Goal: Navigation & Orientation: Find specific page/section

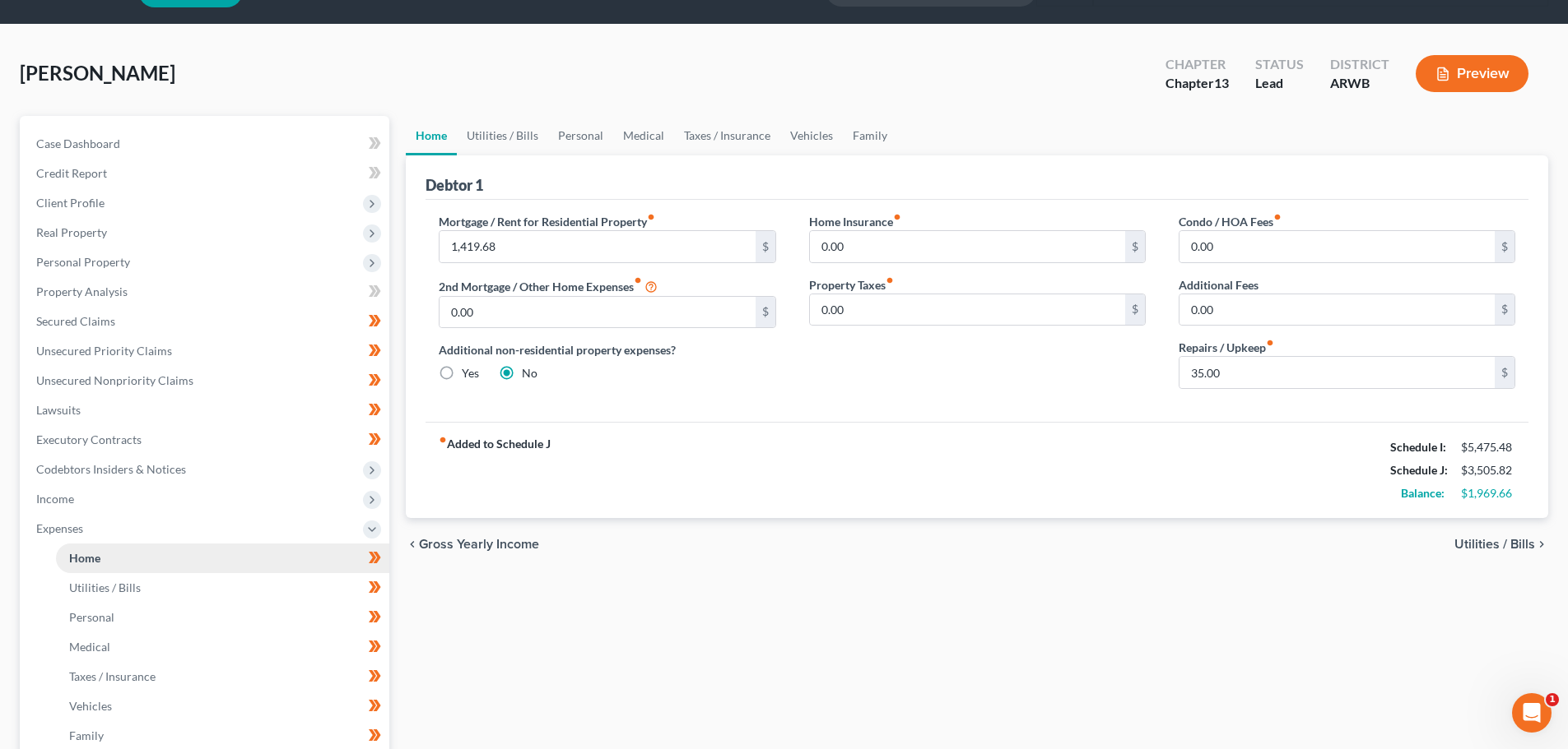
scroll to position [82, 0]
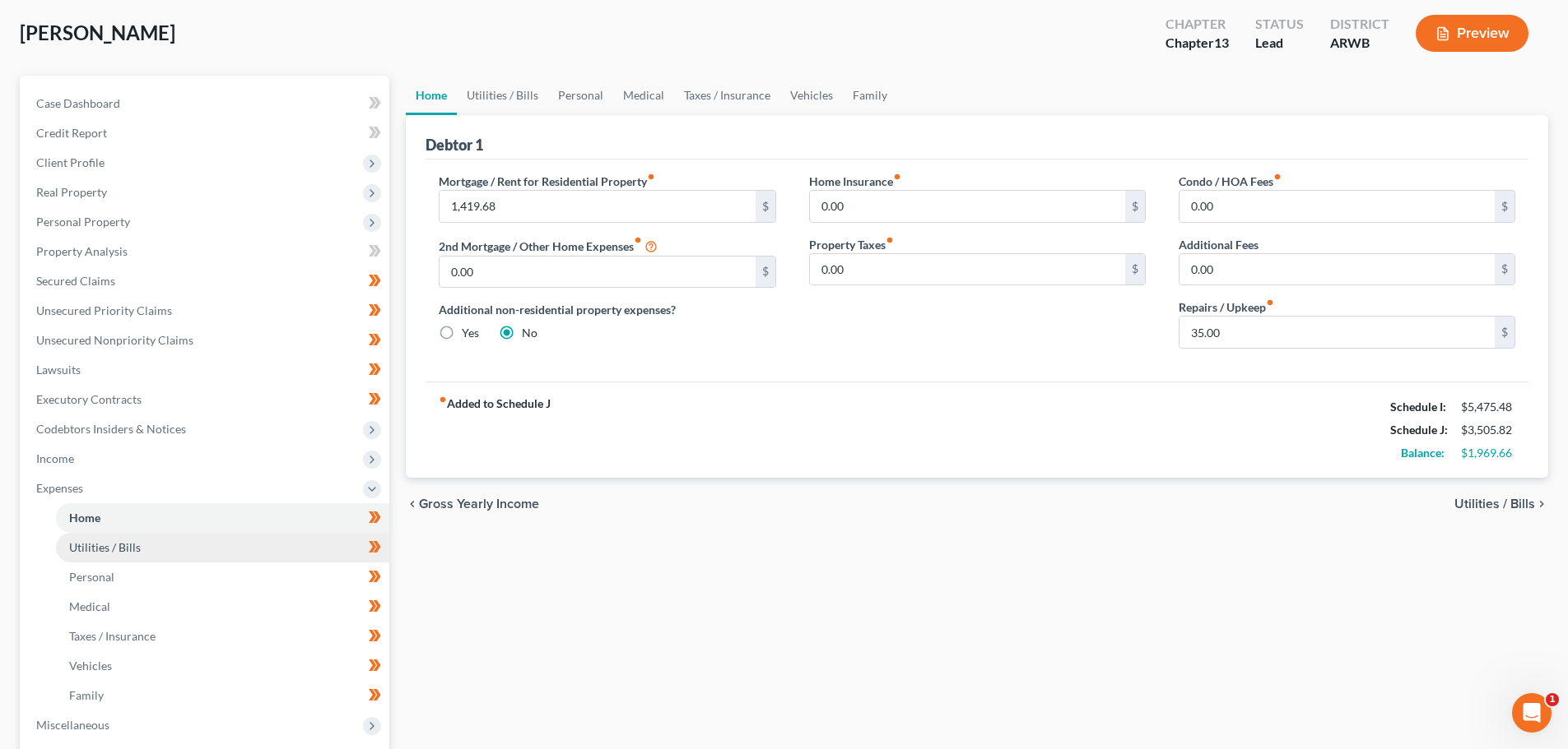
click at [117, 543] on span "Utilities / Bills" at bounding box center [104, 547] width 72 height 14
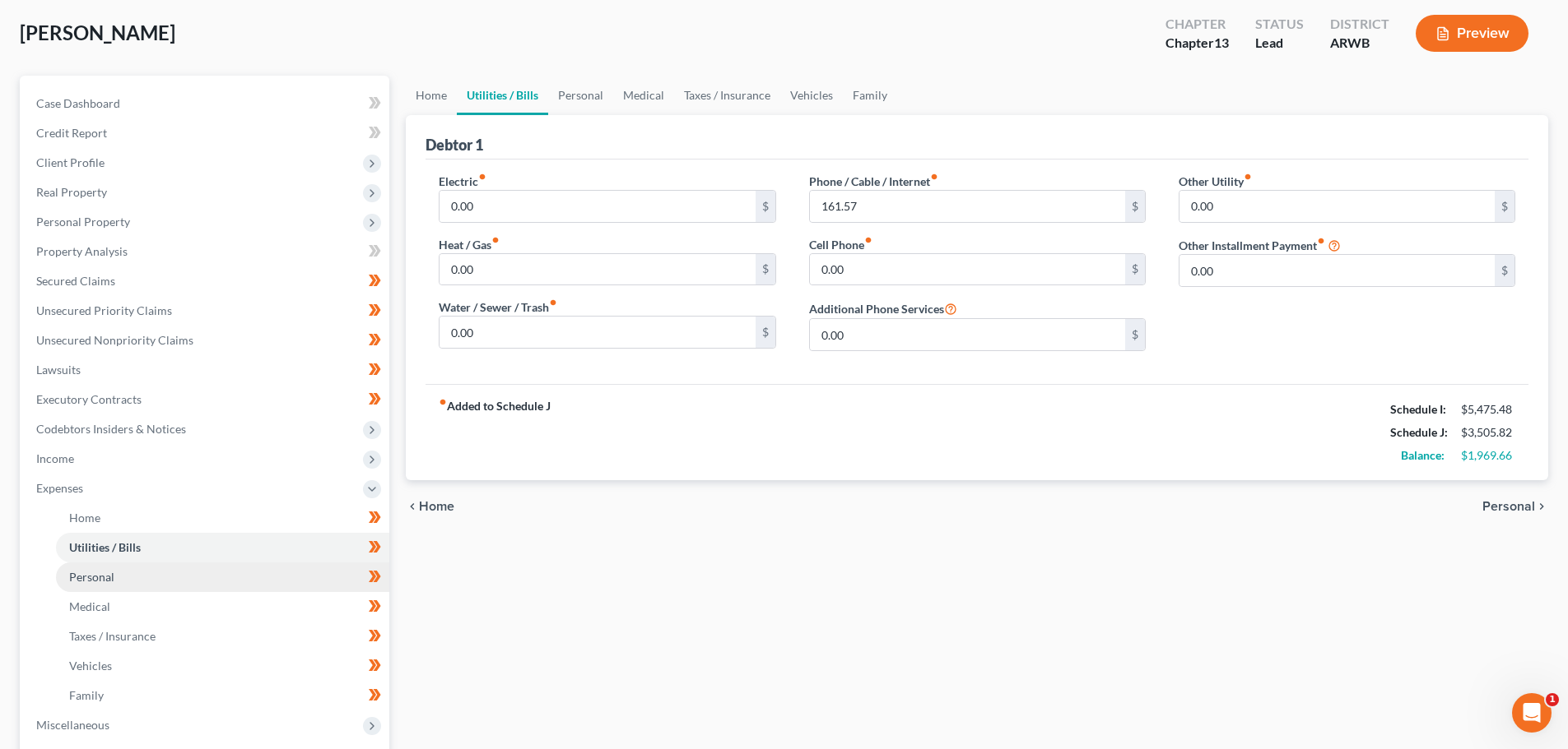
scroll to position [247, 0]
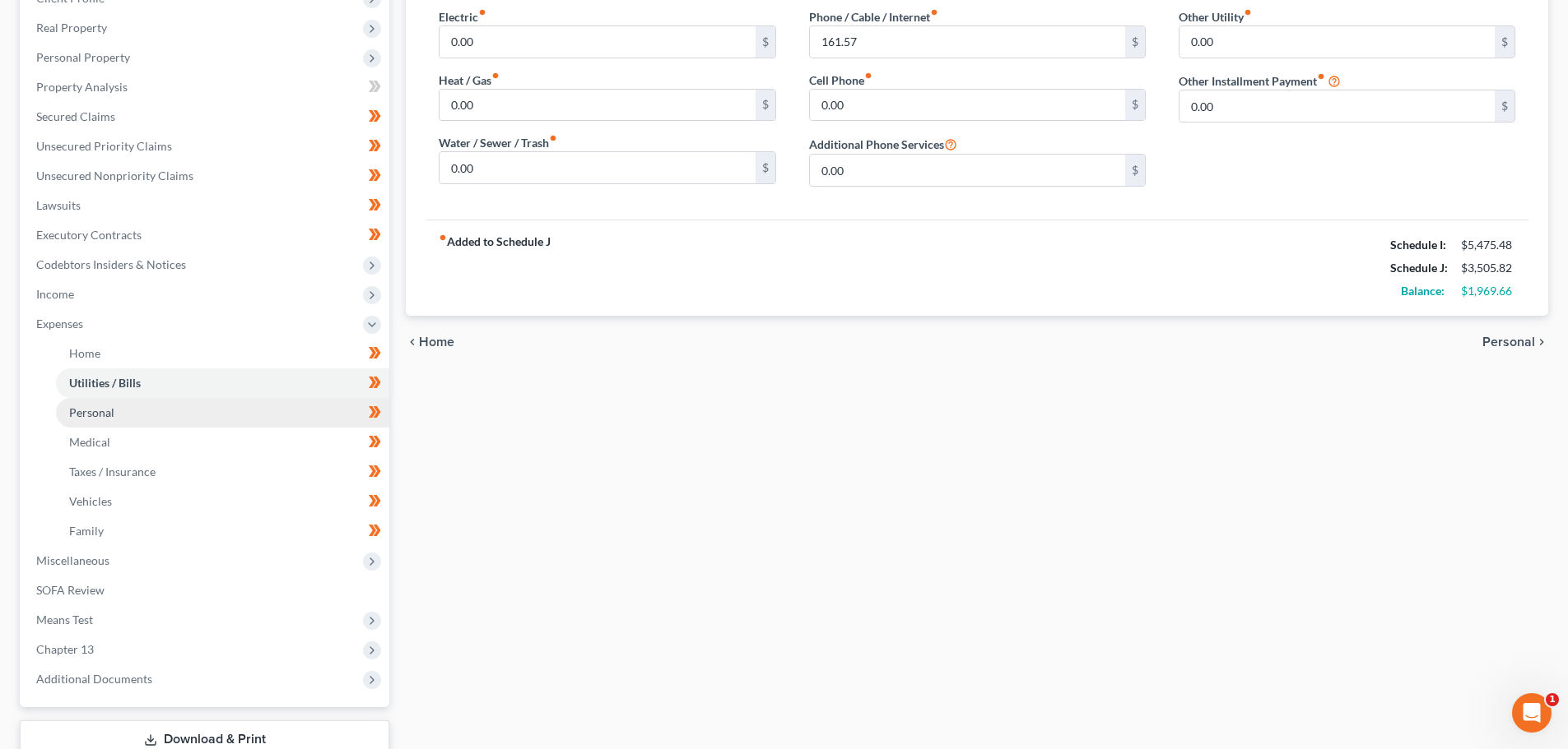
click at [88, 410] on span "Personal" at bounding box center [91, 412] width 45 height 14
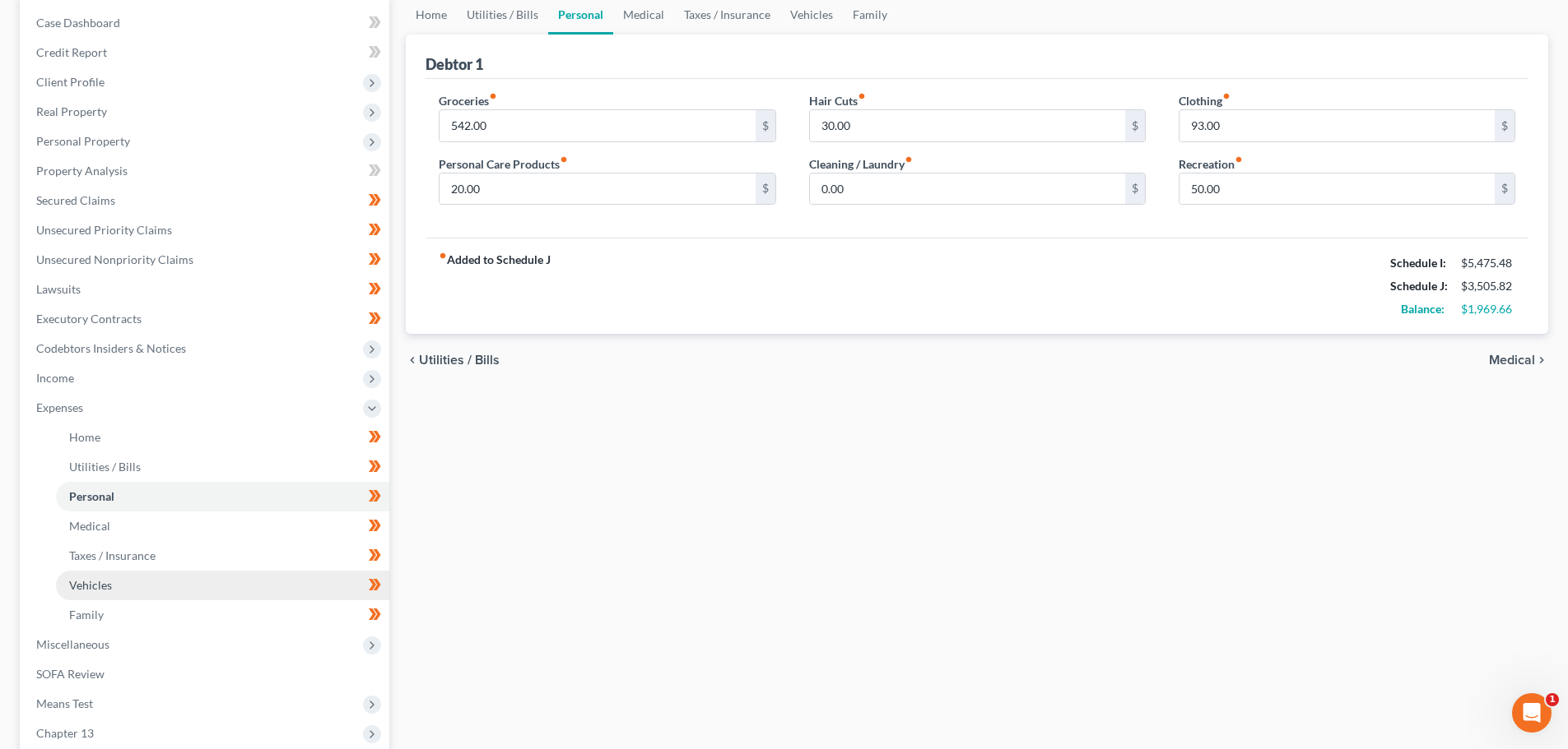
scroll to position [165, 0]
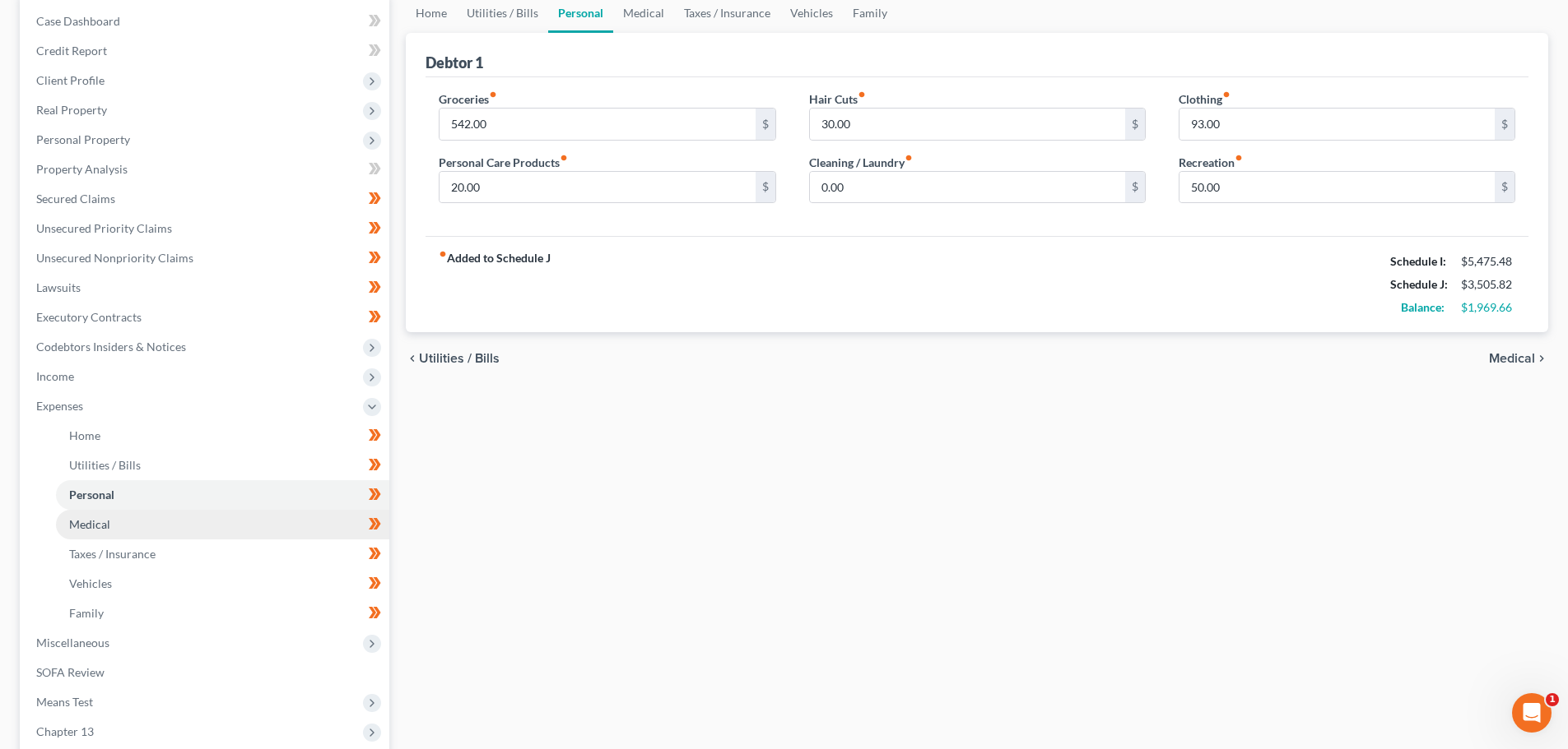
click at [127, 522] on link "Medical" at bounding box center [222, 524] width 334 height 30
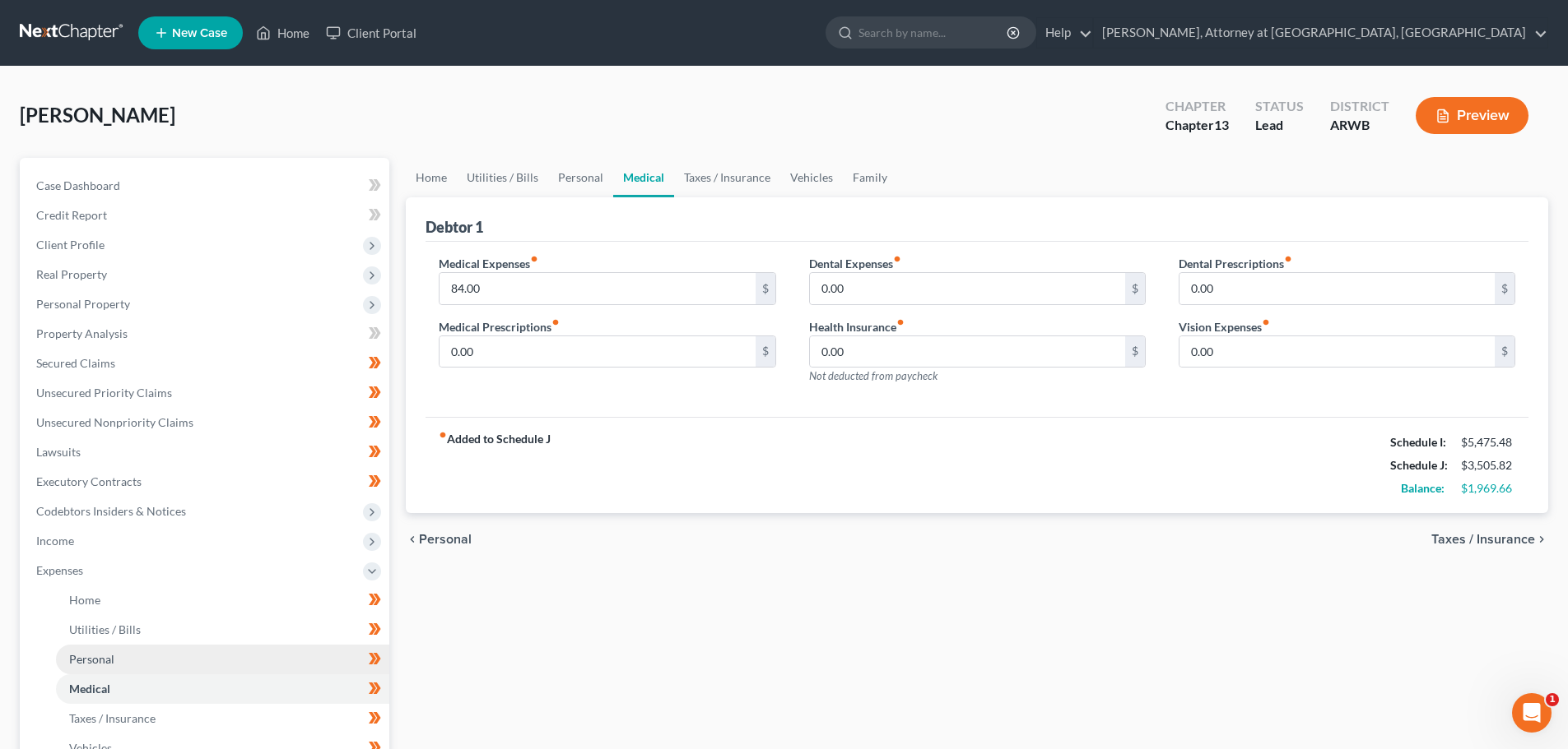
click at [79, 645] on link "Personal" at bounding box center [222, 659] width 334 height 30
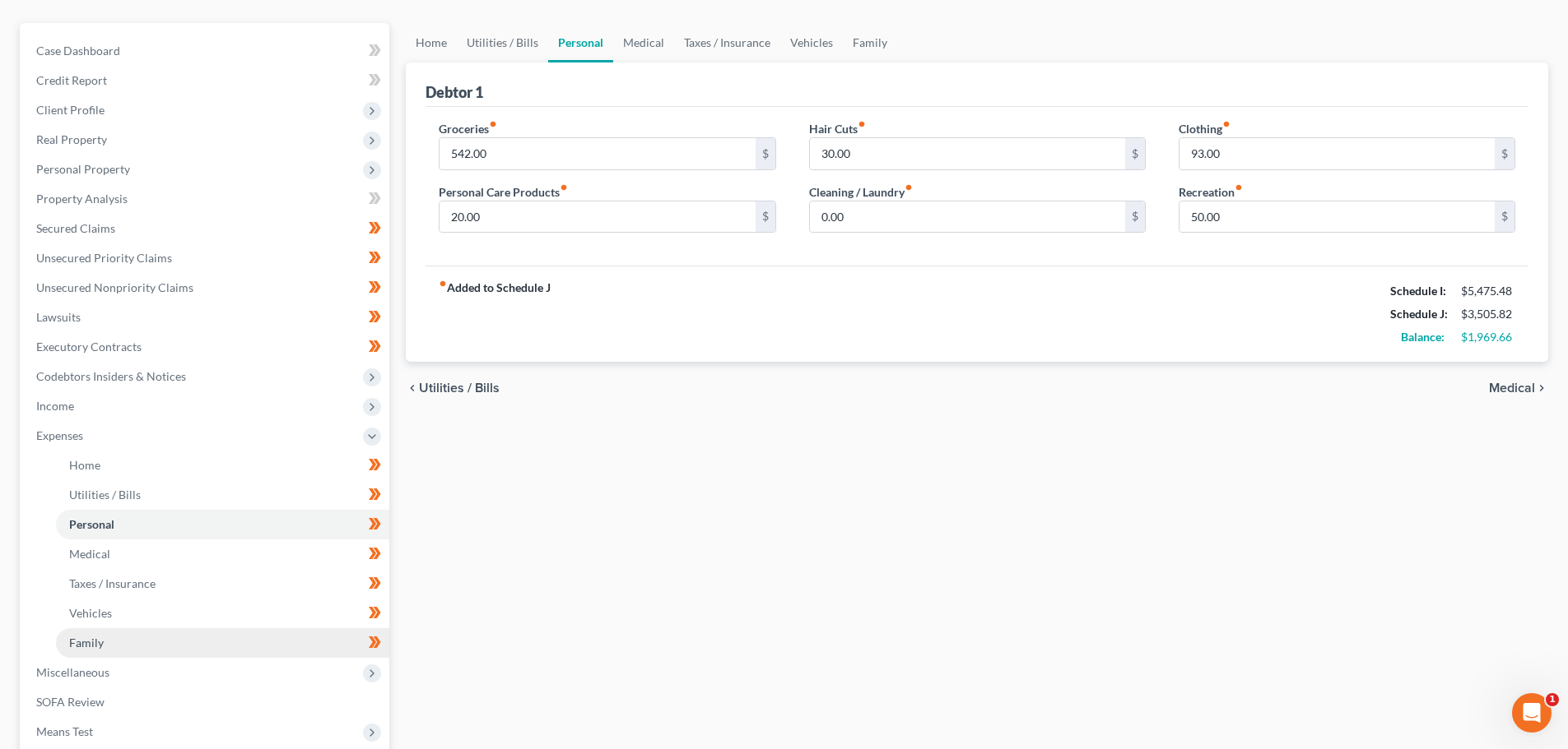
scroll to position [165, 0]
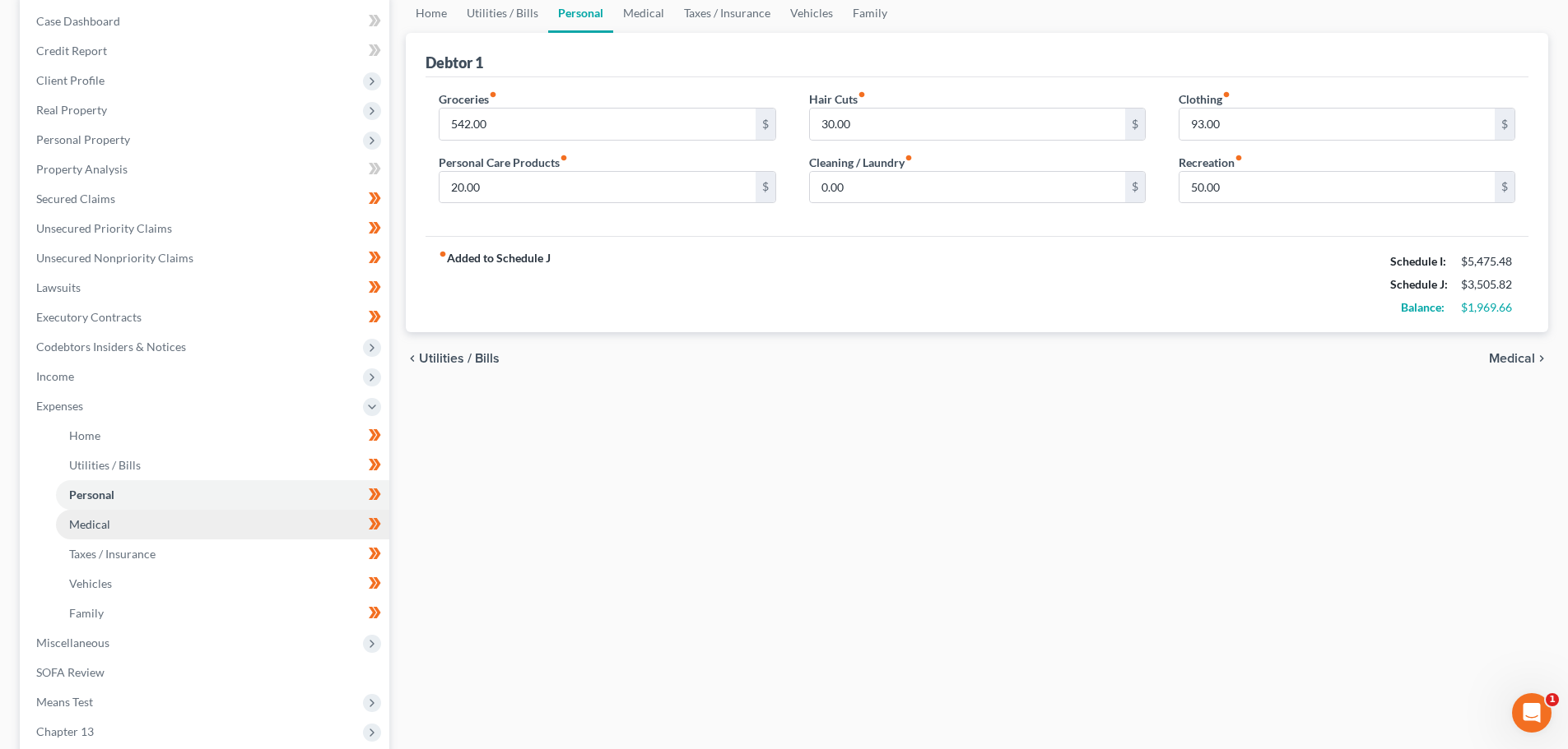
click at [81, 520] on span "Medical" at bounding box center [89, 524] width 41 height 14
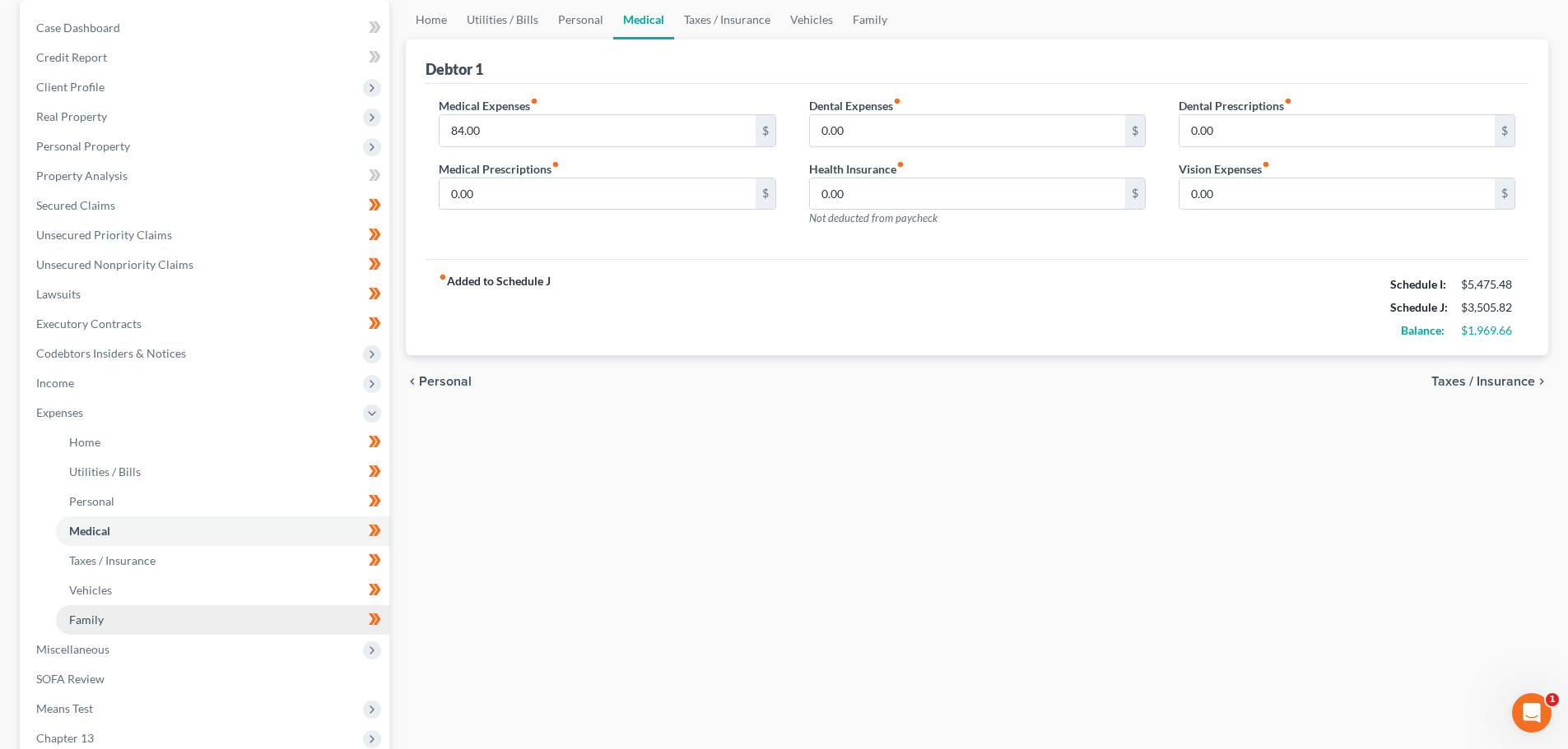
scroll to position [165, 0]
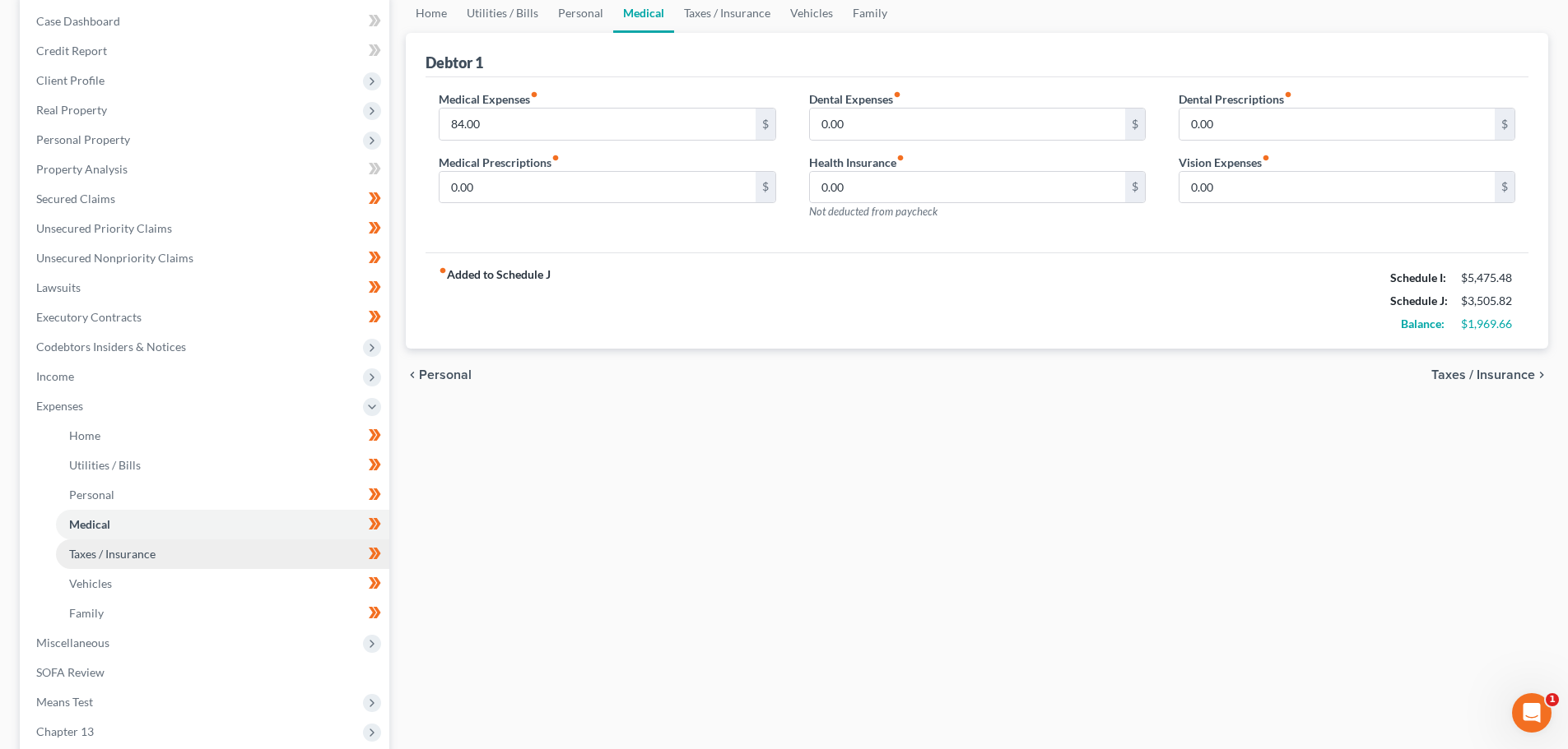
click at [92, 553] on span "Taxes / Insurance" at bounding box center [112, 554] width 86 height 14
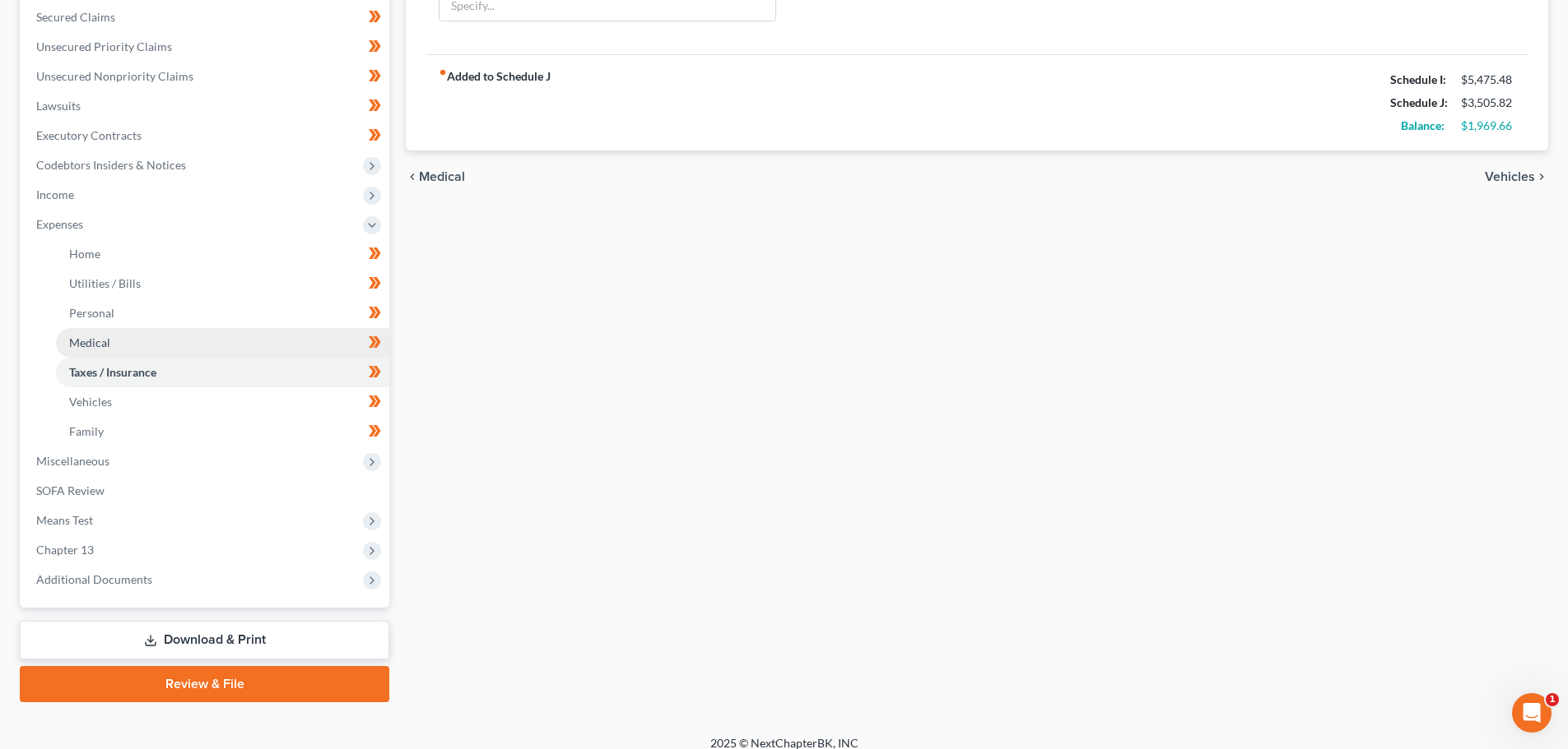
scroll to position [362, 0]
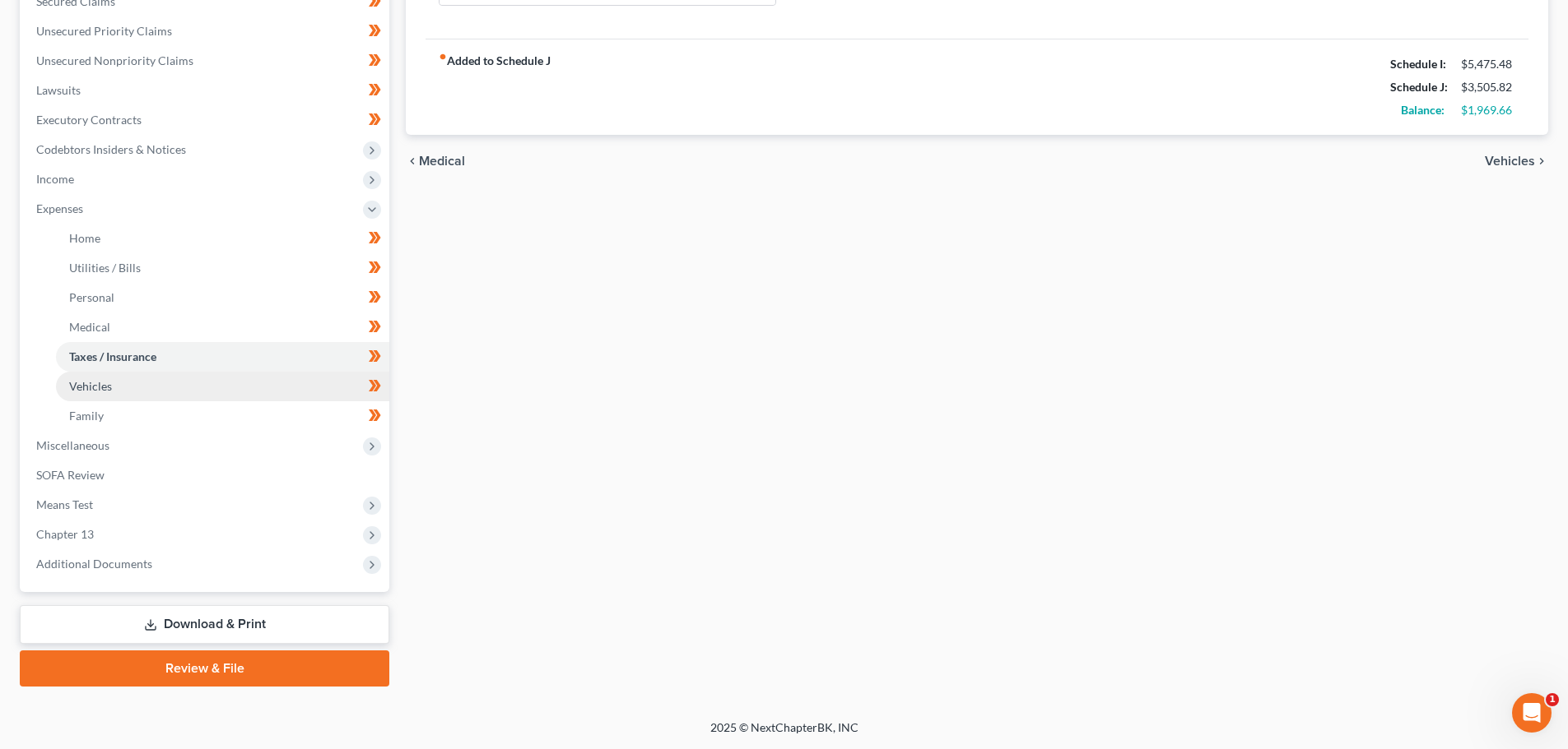
click at [105, 385] on span "Vehicles" at bounding box center [90, 386] width 43 height 14
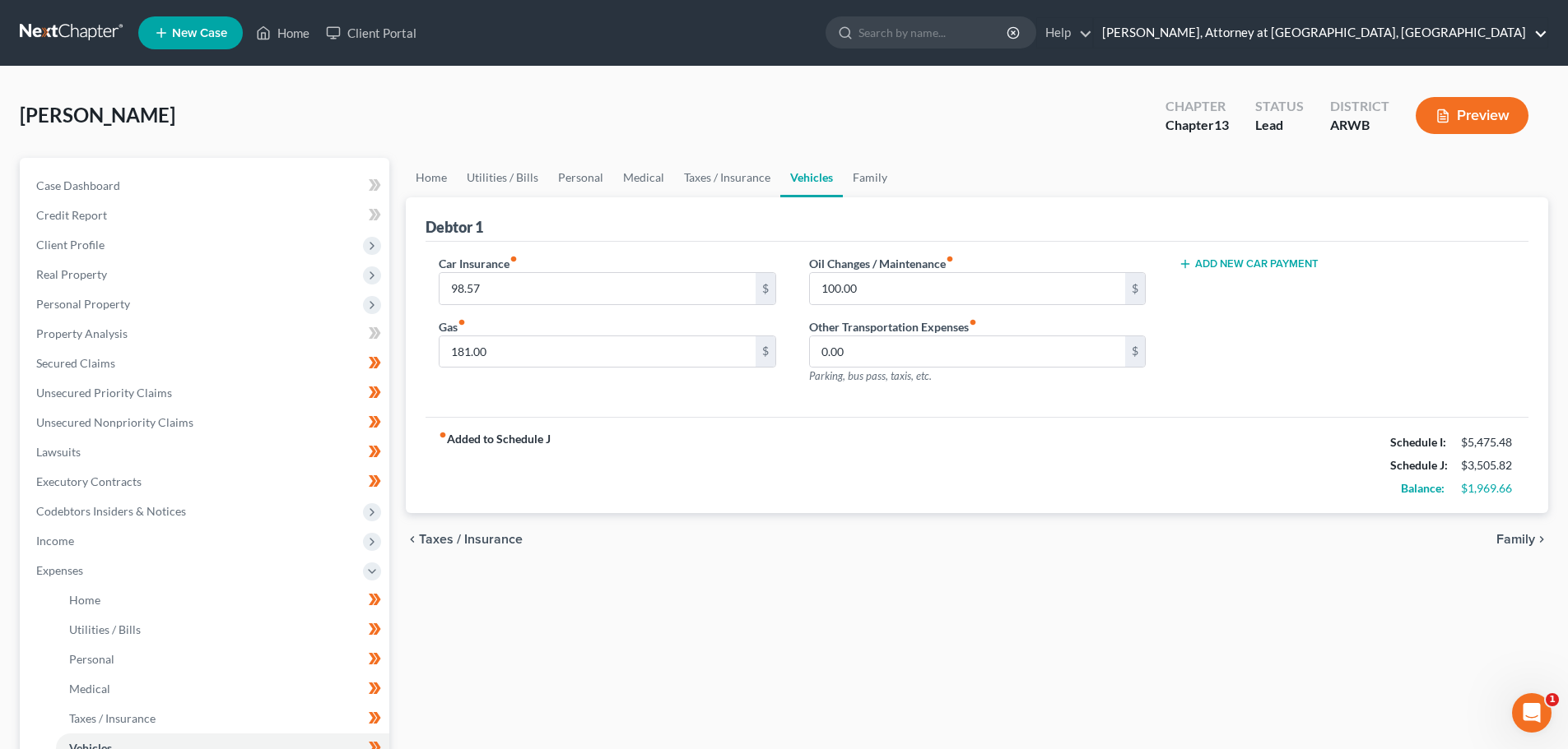
click at [1533, 32] on link "[PERSON_NAME], Attorney at [GEOGRAPHIC_DATA], [GEOGRAPHIC_DATA]" at bounding box center [1320, 33] width 453 height 30
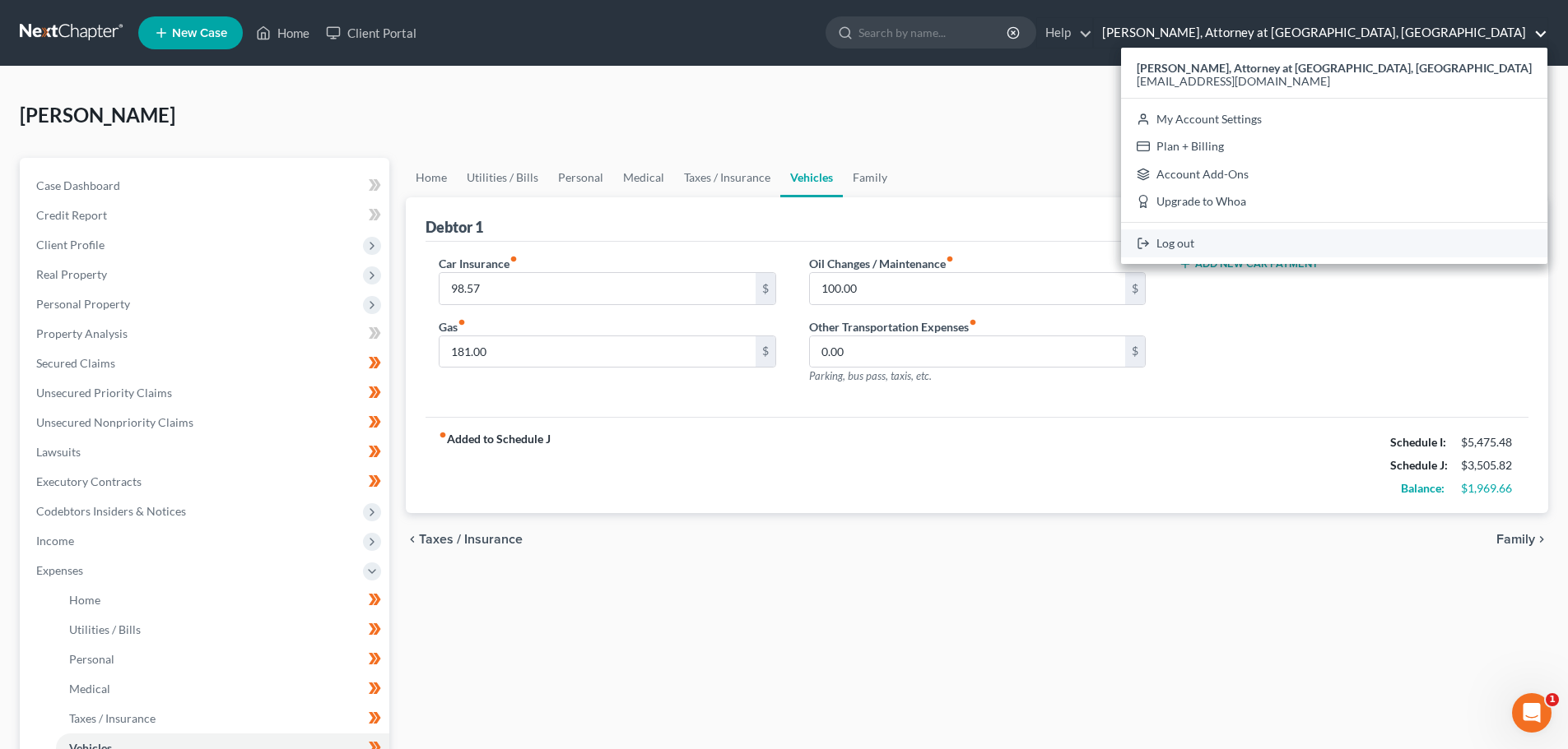
click at [1382, 238] on link "Log out" at bounding box center [1333, 243] width 427 height 28
